Goal: Transaction & Acquisition: Download file/media

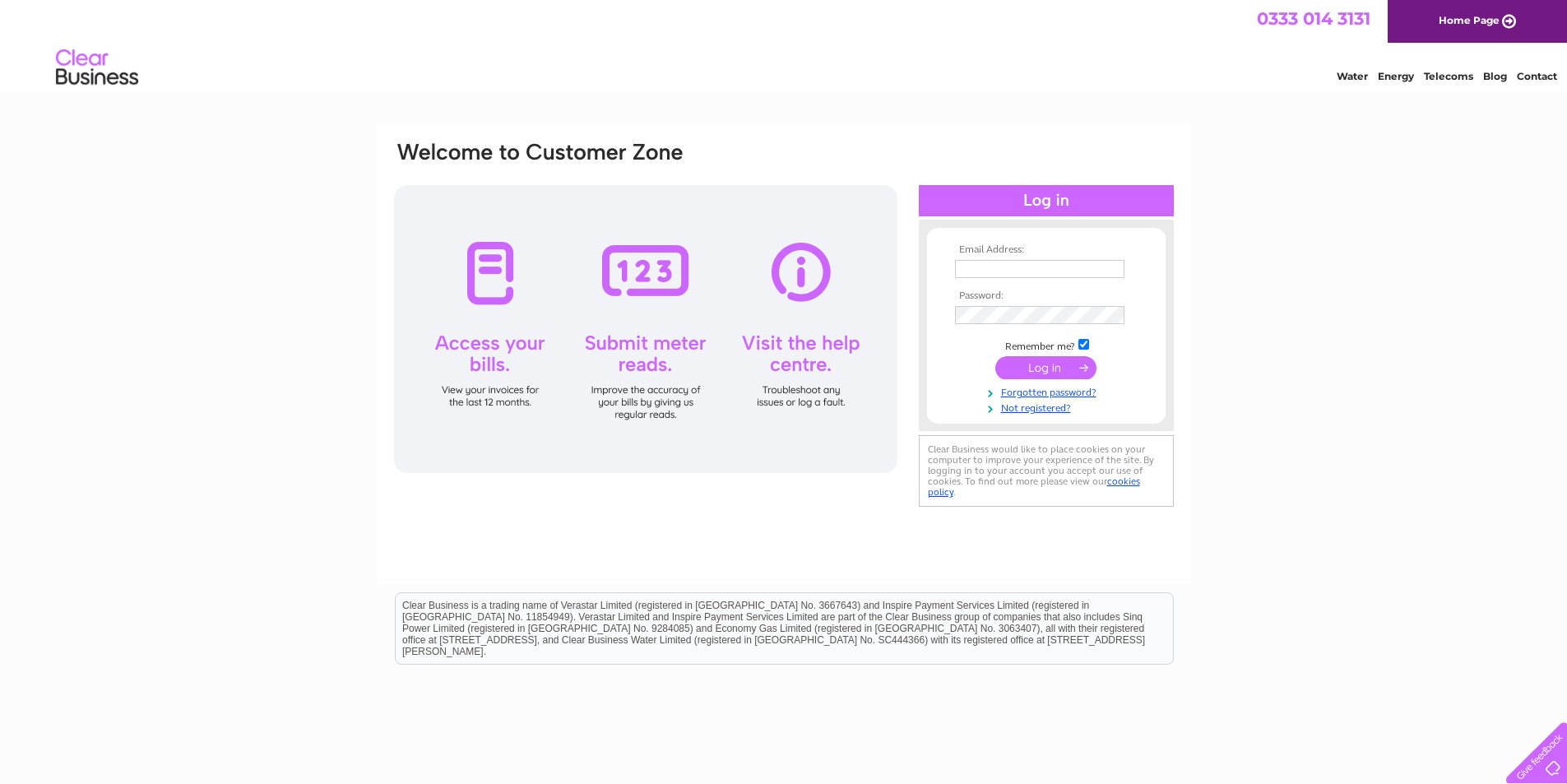
type input "handymansupplies@aol.com"
click at [1041, 369] on input "submit" at bounding box center [1046, 366] width 101 height 23
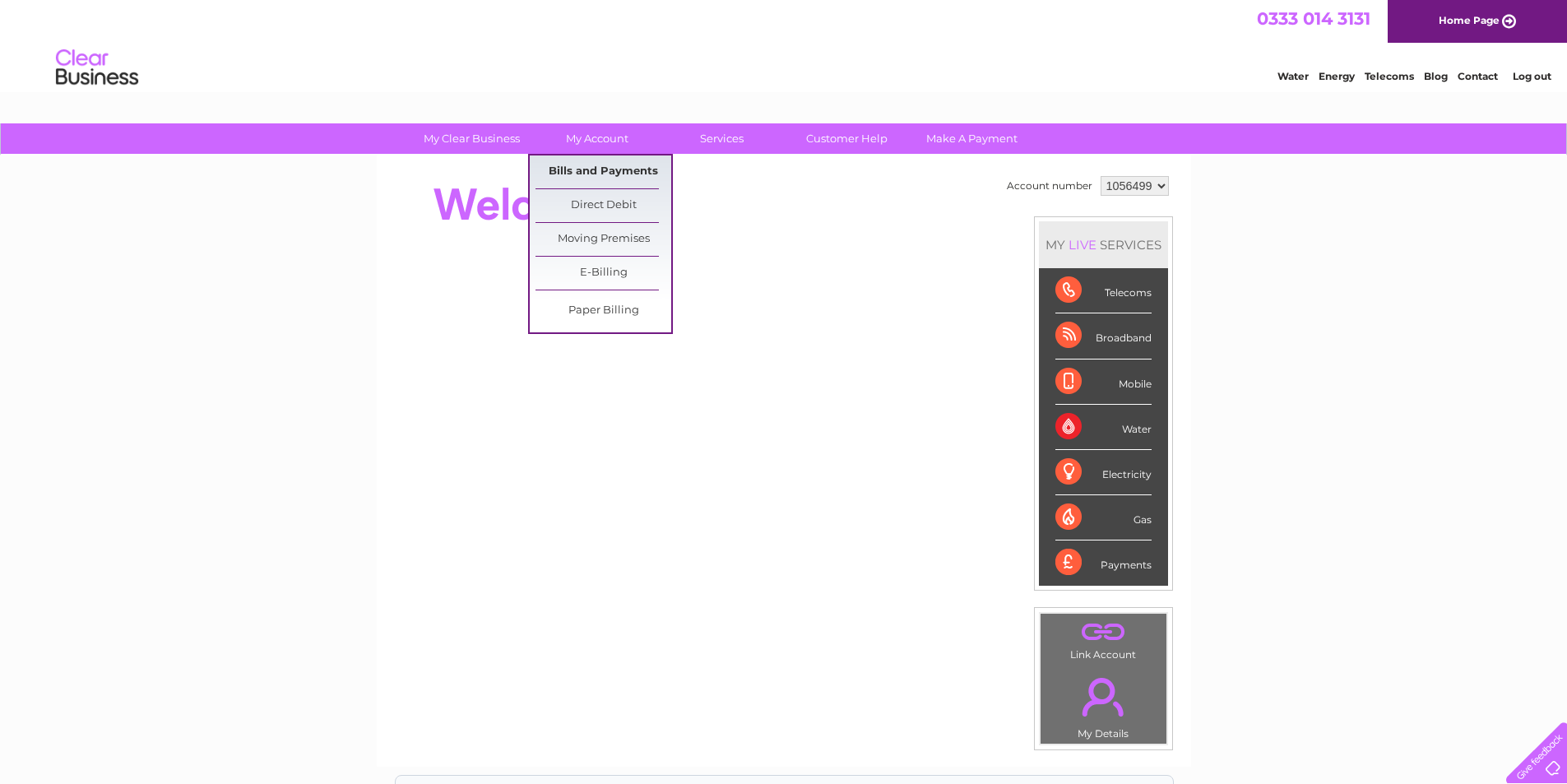
click at [598, 169] on link "Bills and Payments" at bounding box center [604, 171] width 136 height 32
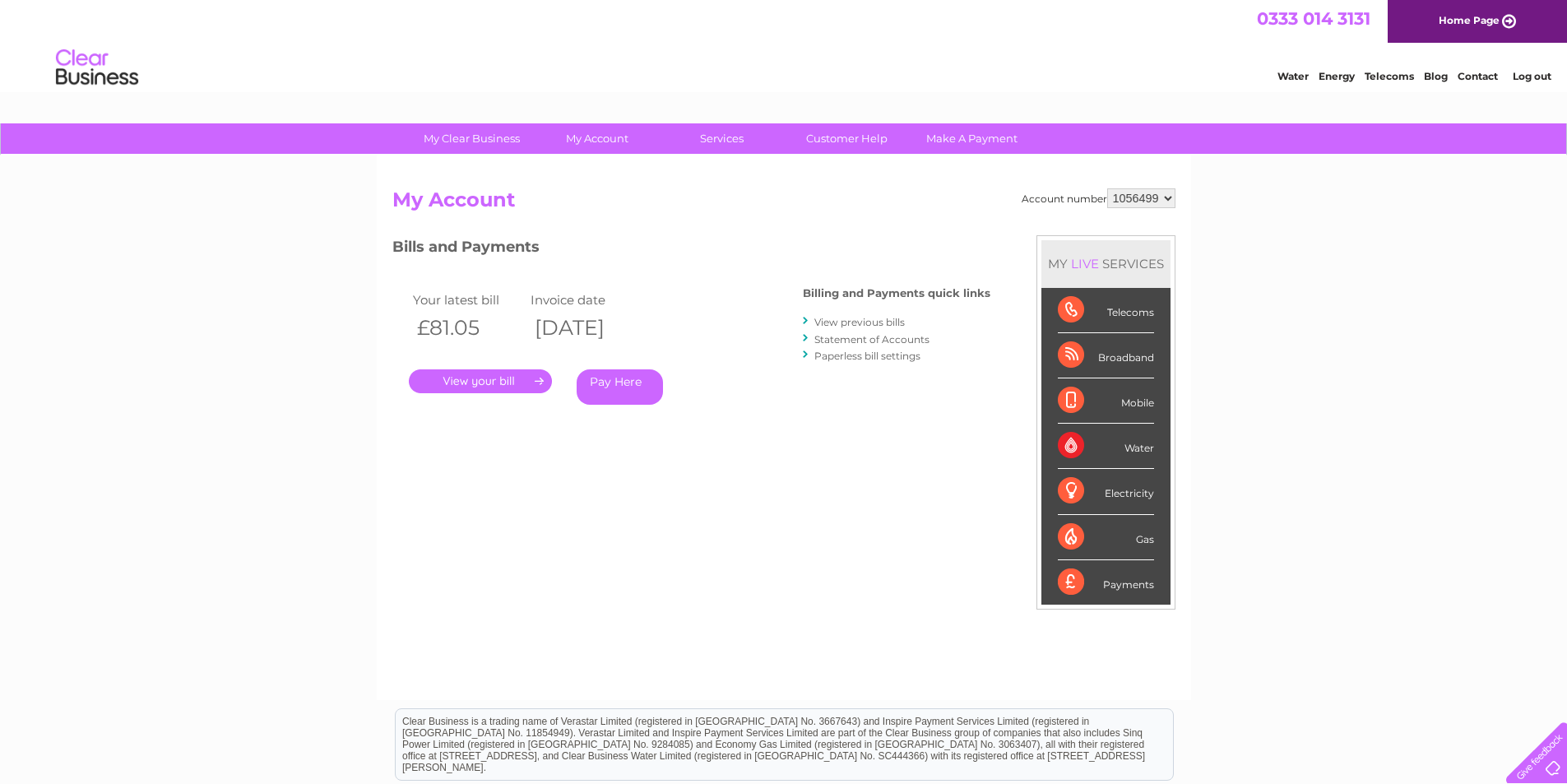
click at [872, 322] on link "View previous bills" at bounding box center [860, 321] width 90 height 13
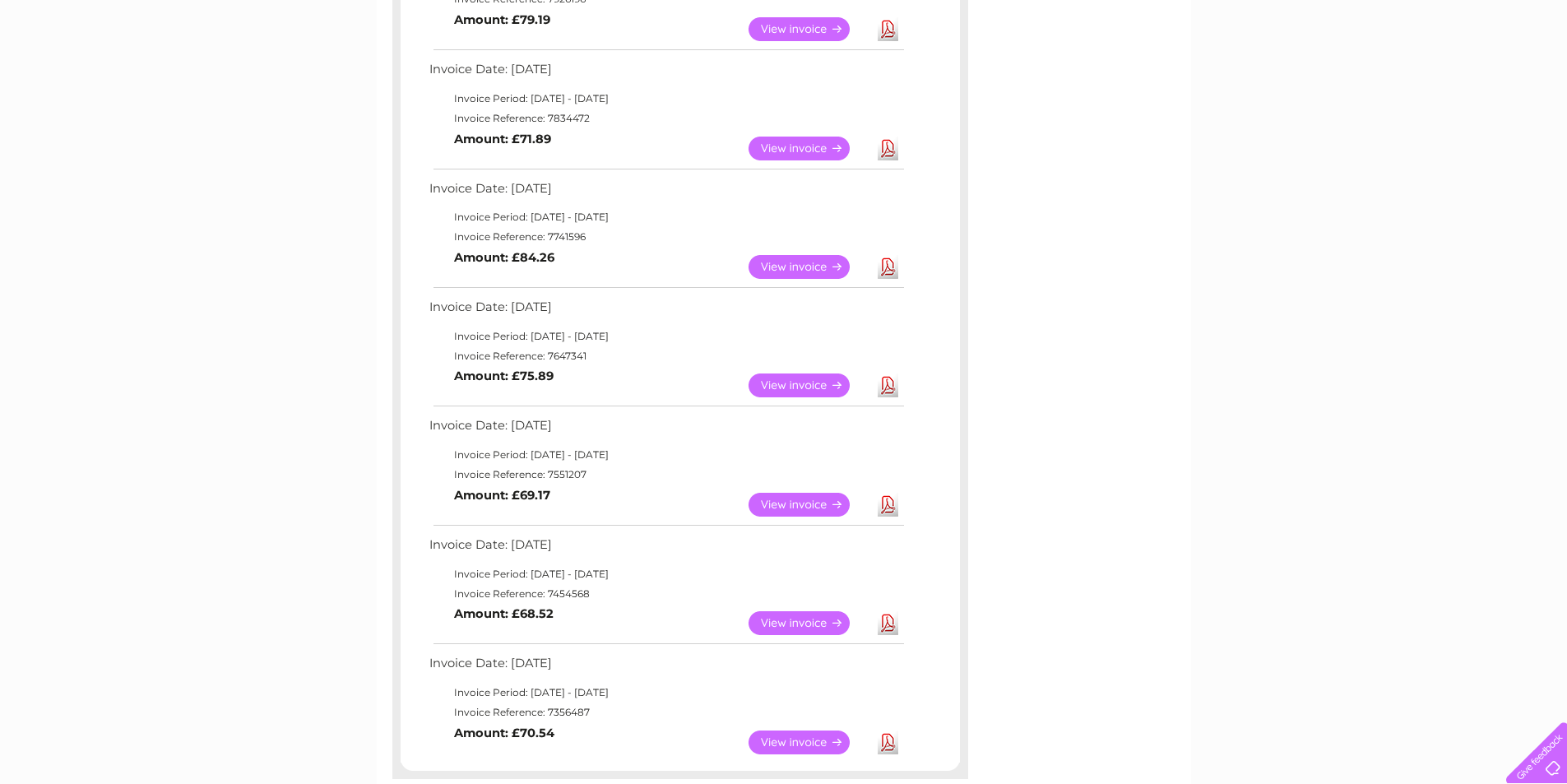
scroll to position [493, 0]
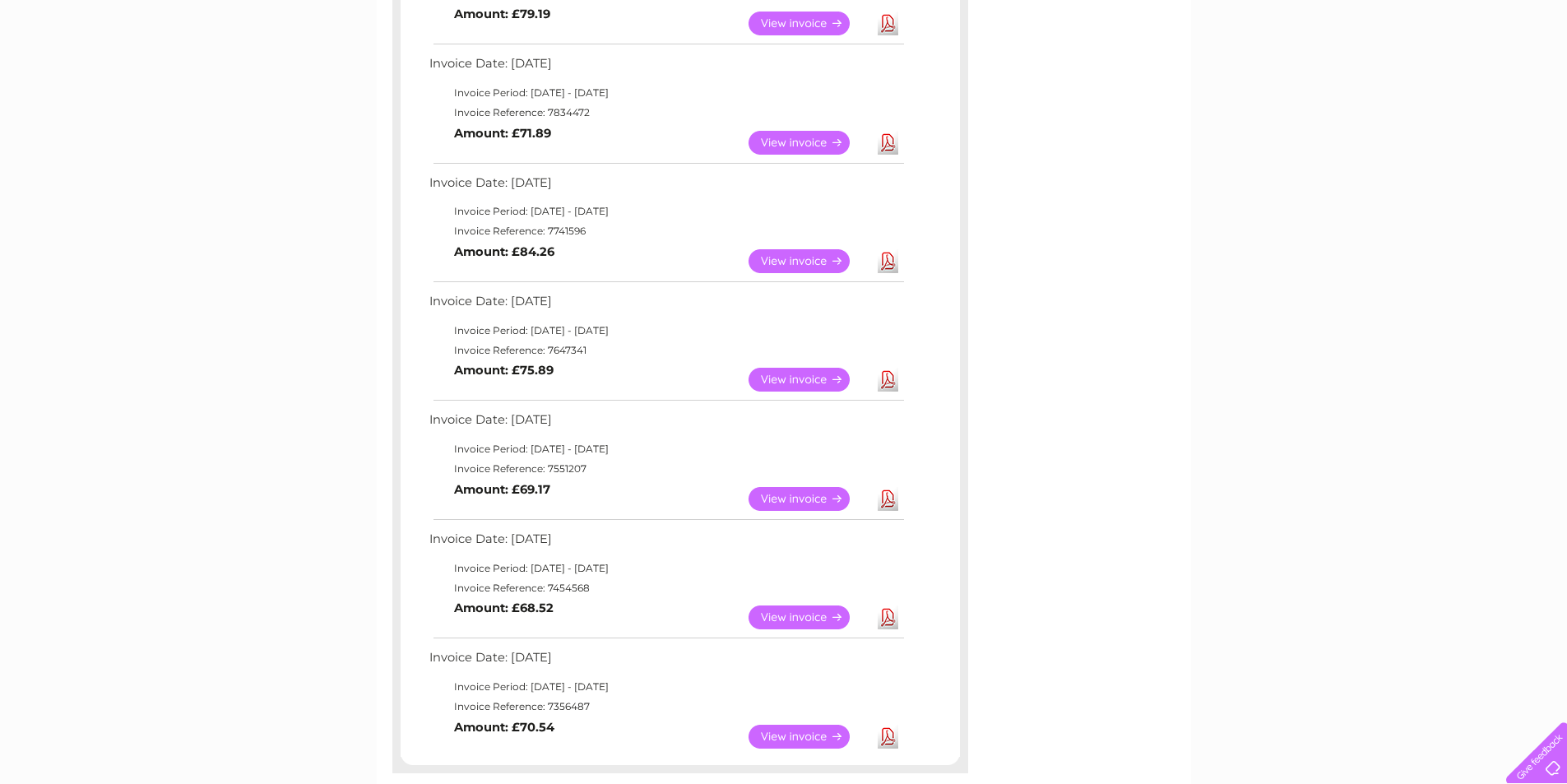
click at [891, 616] on link "Download" at bounding box center [888, 617] width 21 height 24
click at [888, 498] on link "Download" at bounding box center [888, 498] width 21 height 24
click at [888, 378] on link "Download" at bounding box center [888, 379] width 21 height 24
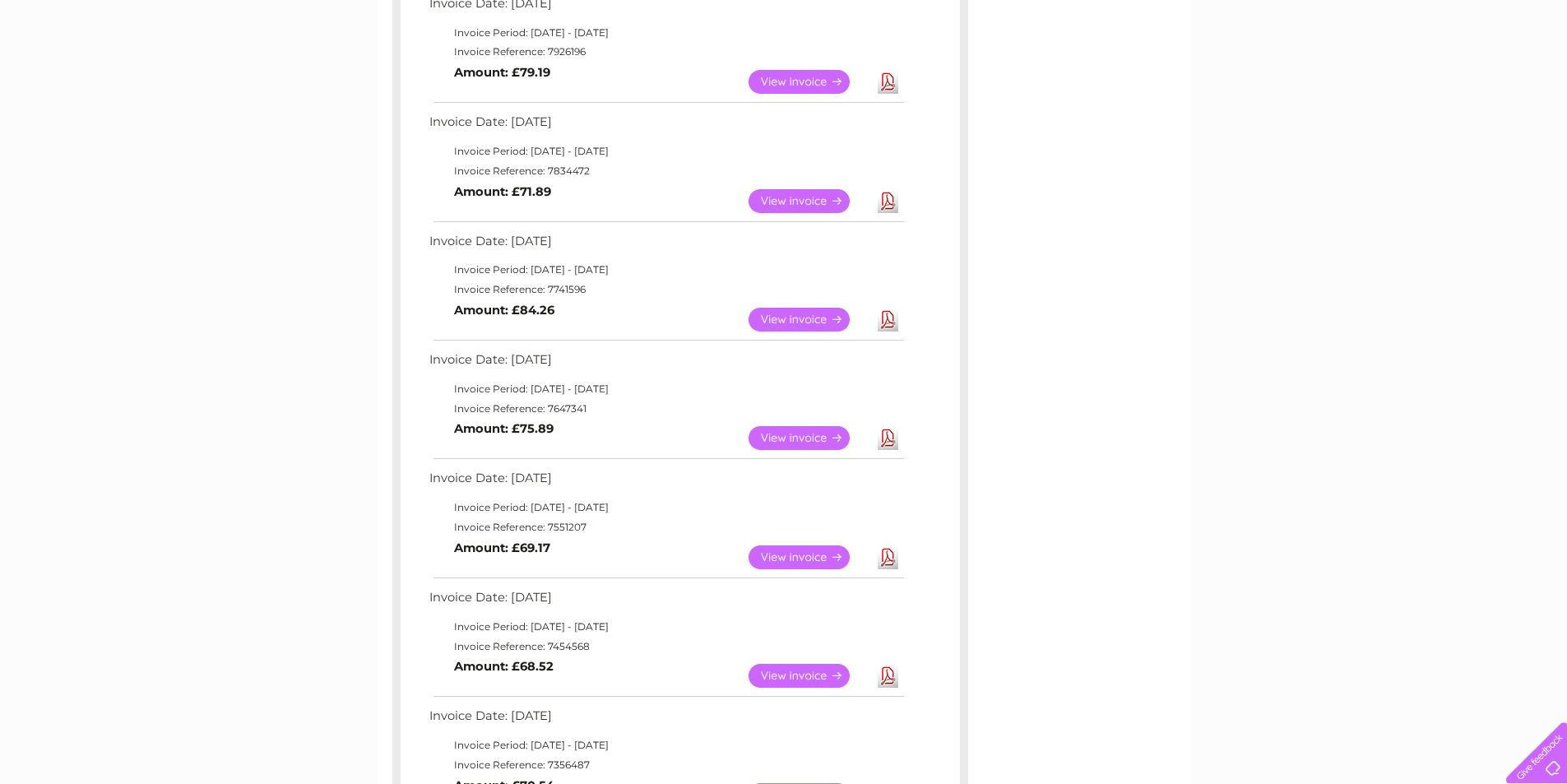
scroll to position [411, 0]
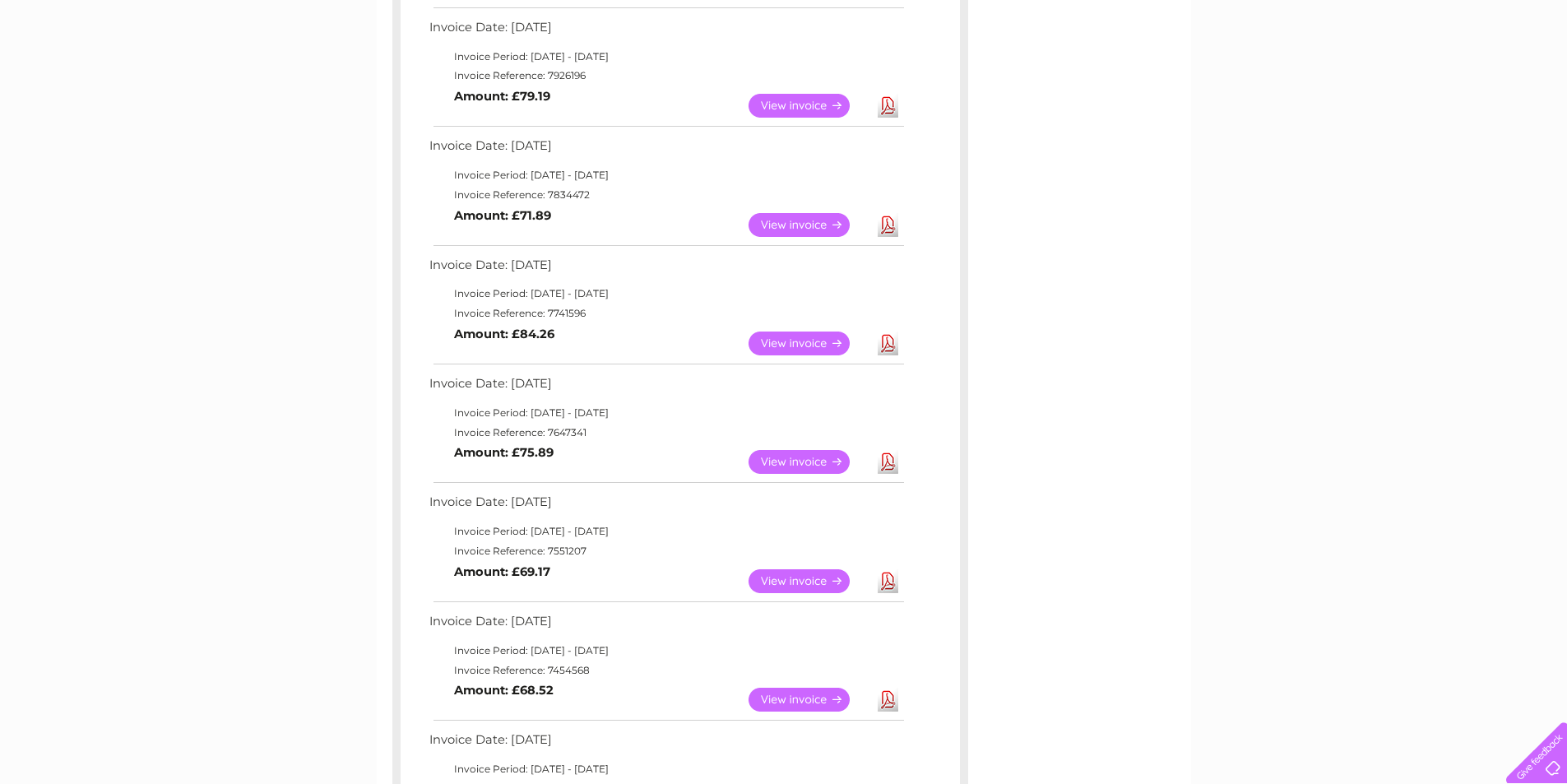
click at [886, 346] on link "Download" at bounding box center [888, 343] width 21 height 24
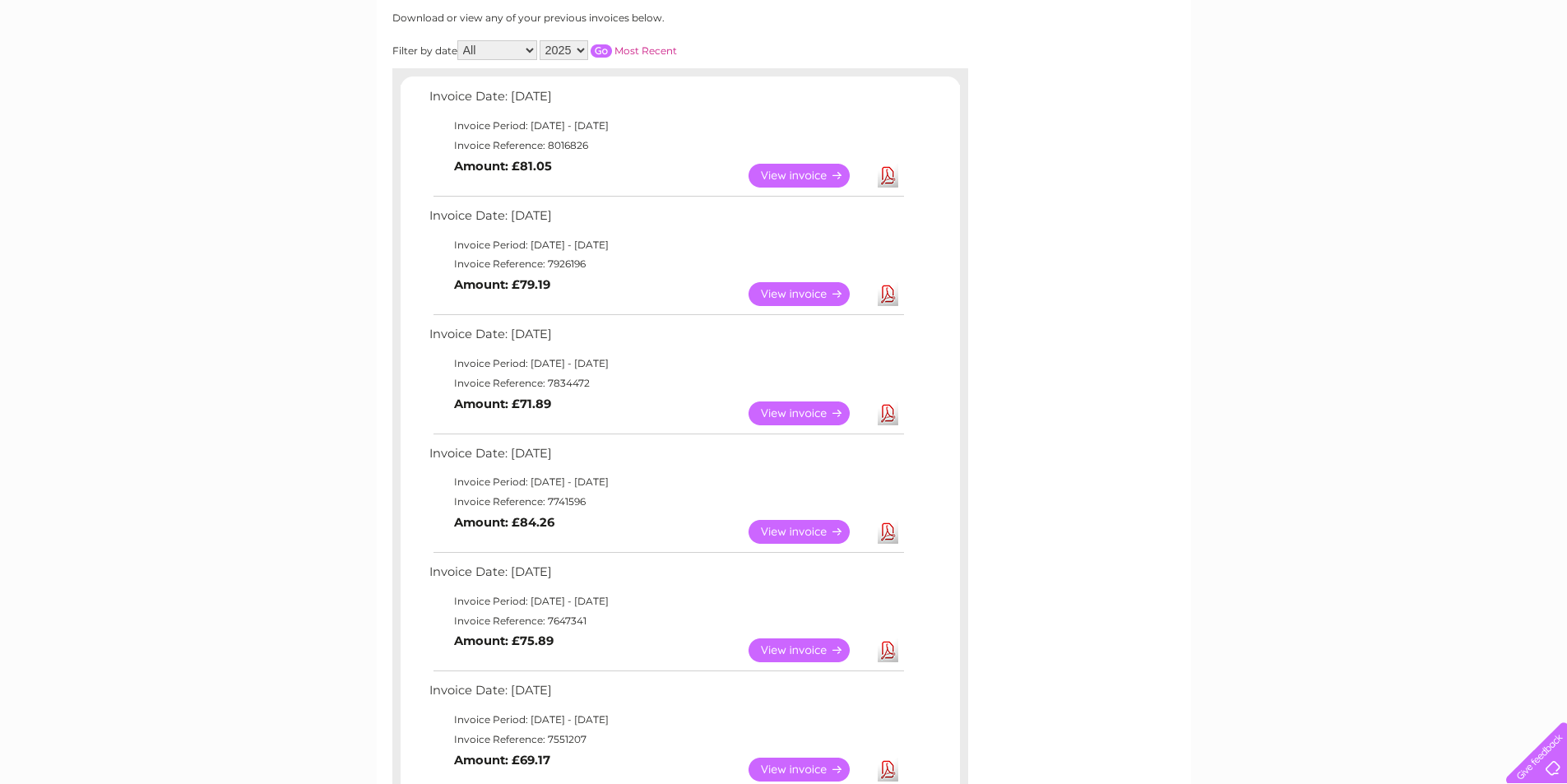
scroll to position [164, 0]
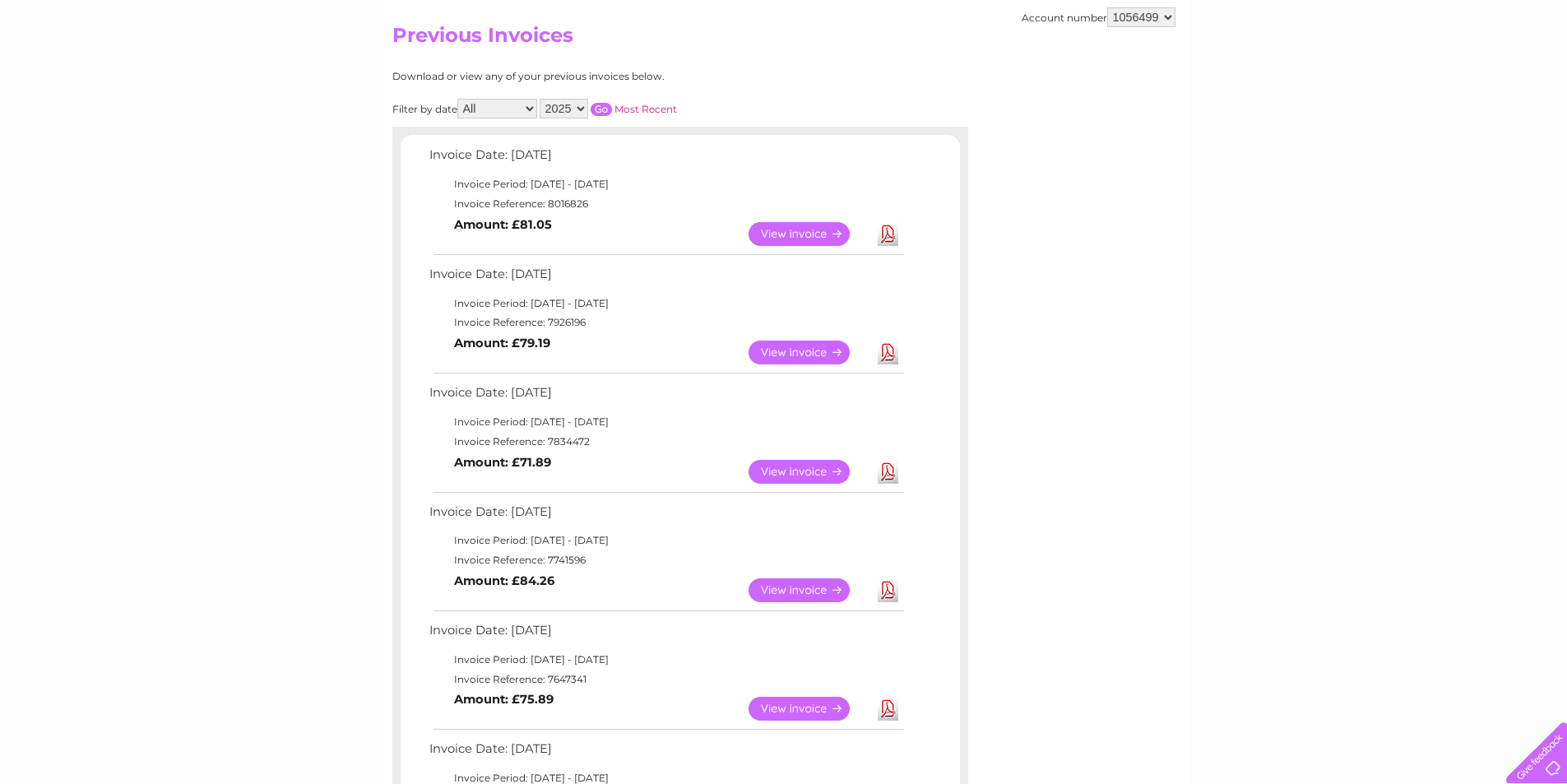
click at [887, 470] on link "Download" at bounding box center [888, 472] width 21 height 24
click at [887, 352] on link "Download" at bounding box center [888, 353] width 21 height 24
click at [892, 234] on link "Download" at bounding box center [888, 234] width 21 height 24
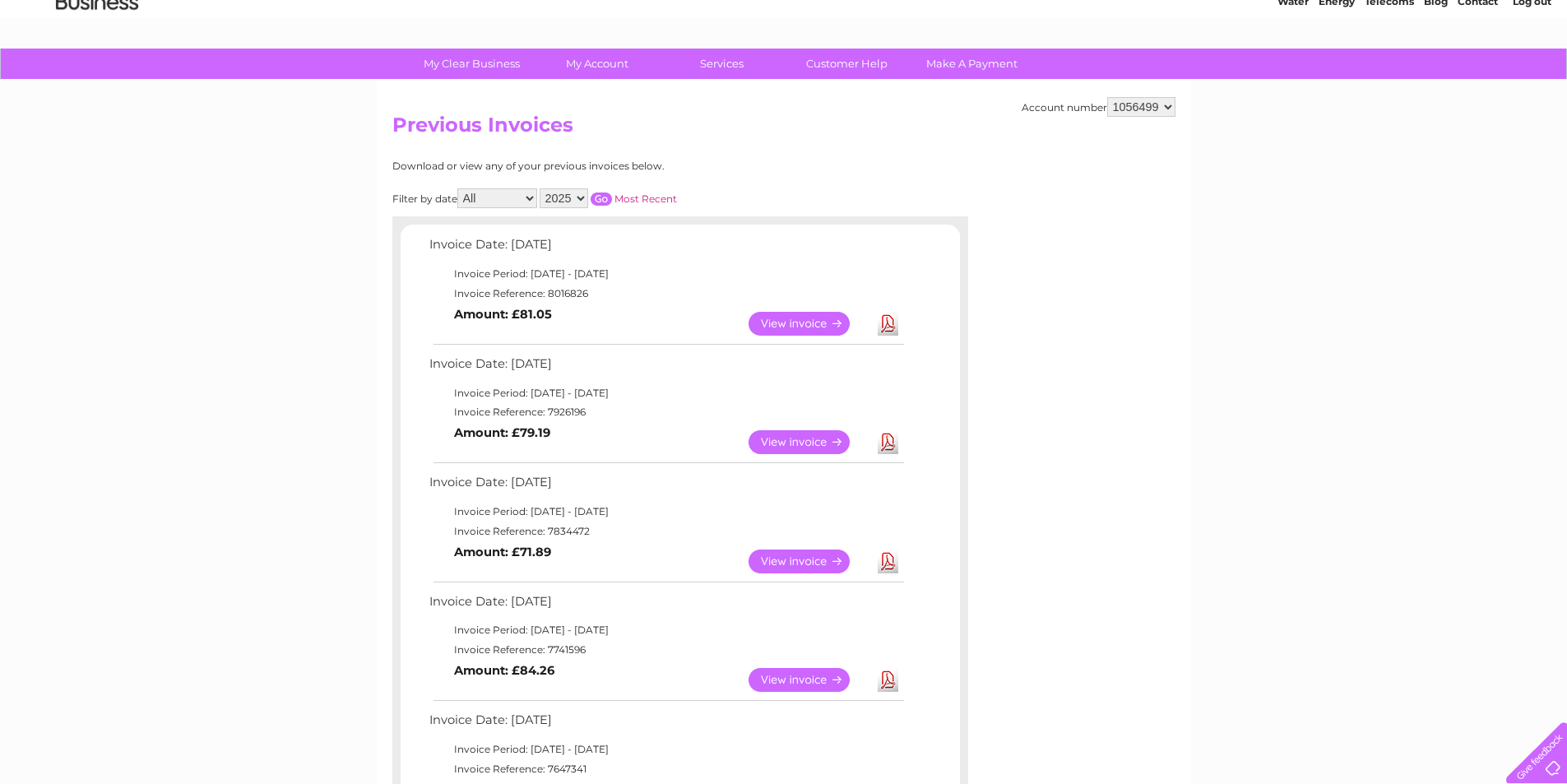
scroll to position [0, 0]
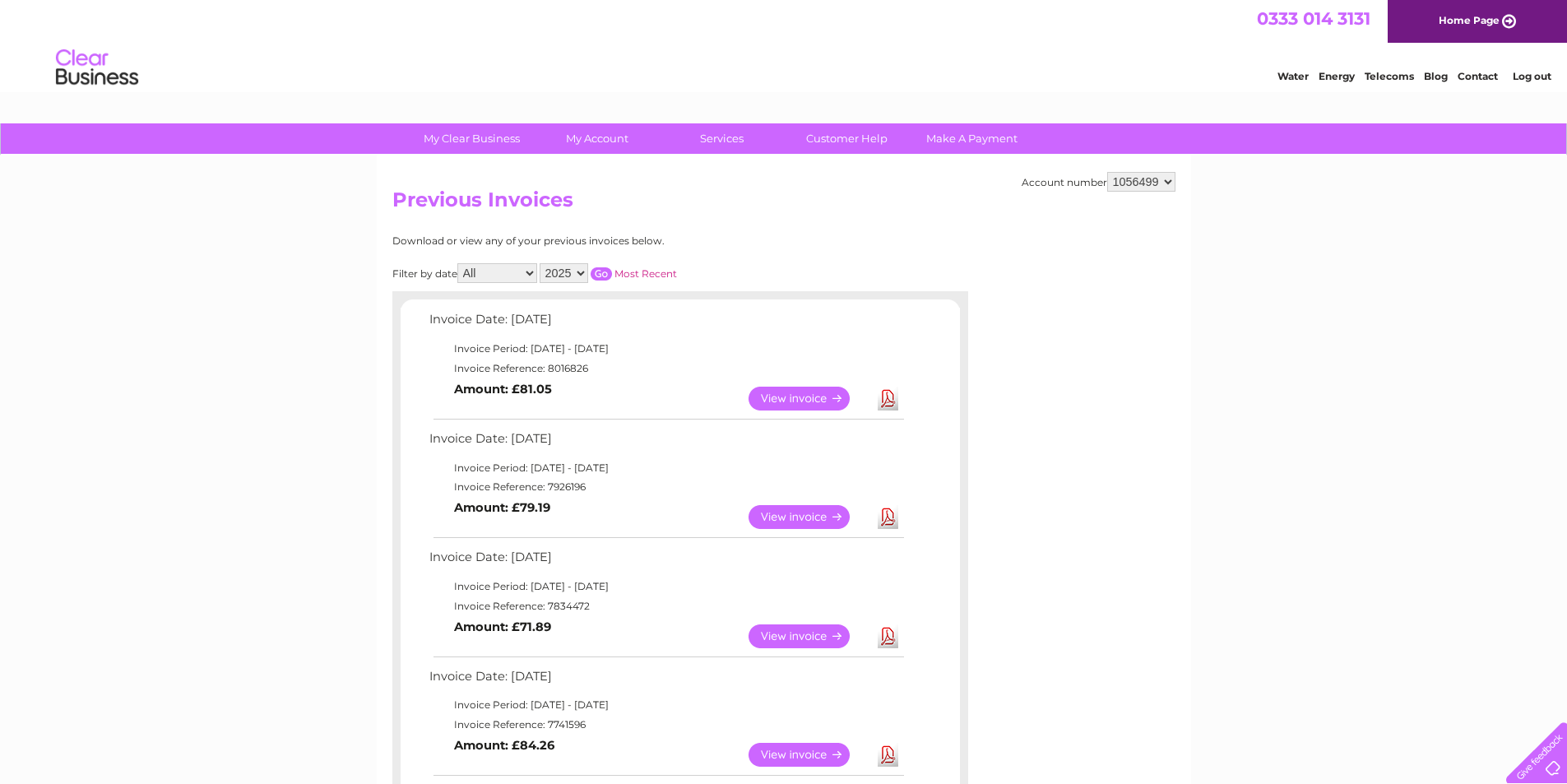
click link "Log out"
